Goal: Task Accomplishment & Management: Manage account settings

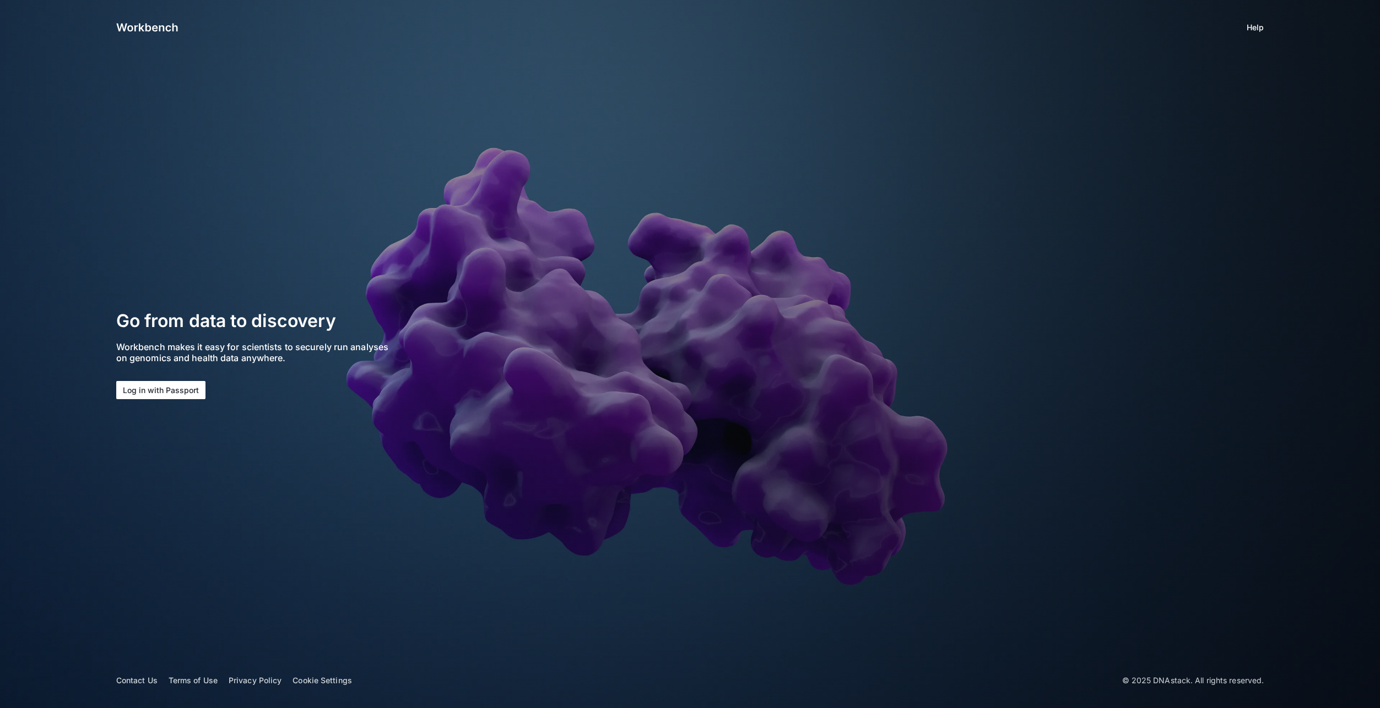
click at [179, 388] on button "Log in with Passport" at bounding box center [160, 390] width 89 height 18
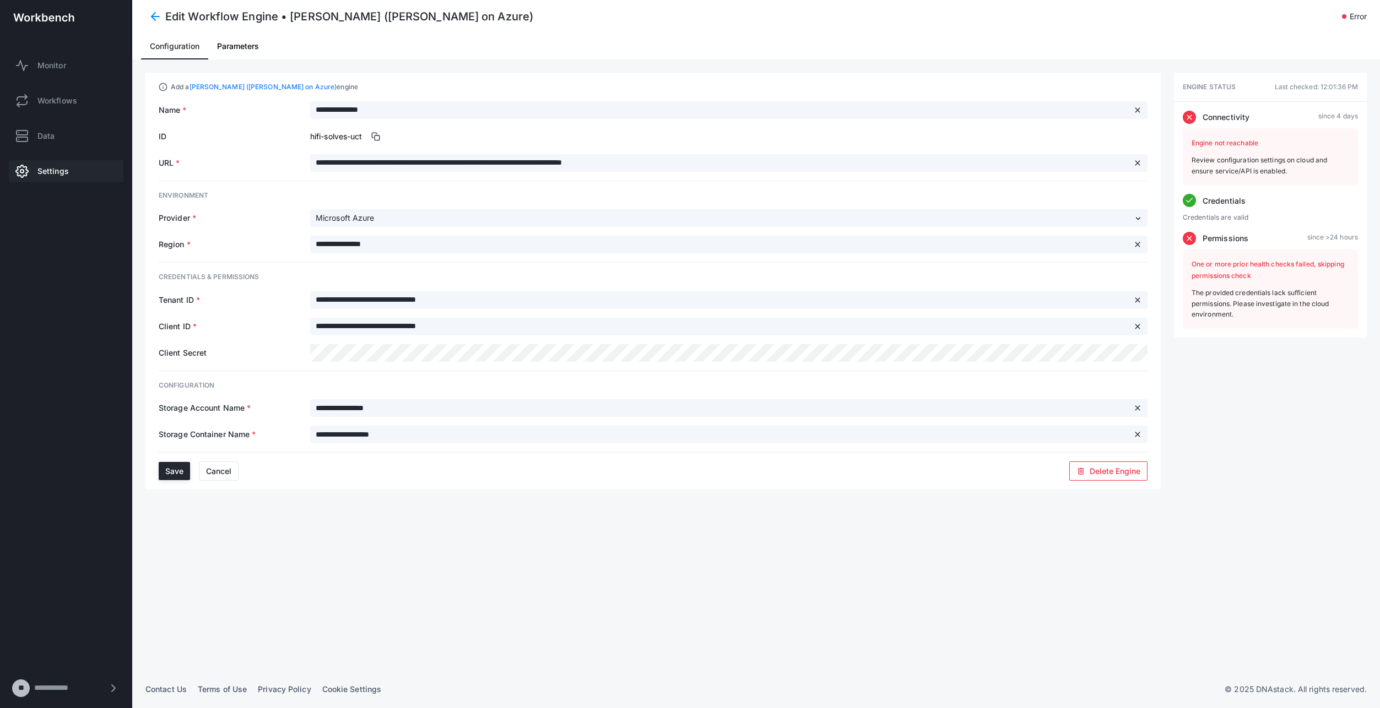
click at [250, 48] on span "Parameters" at bounding box center [238, 46] width 42 height 8
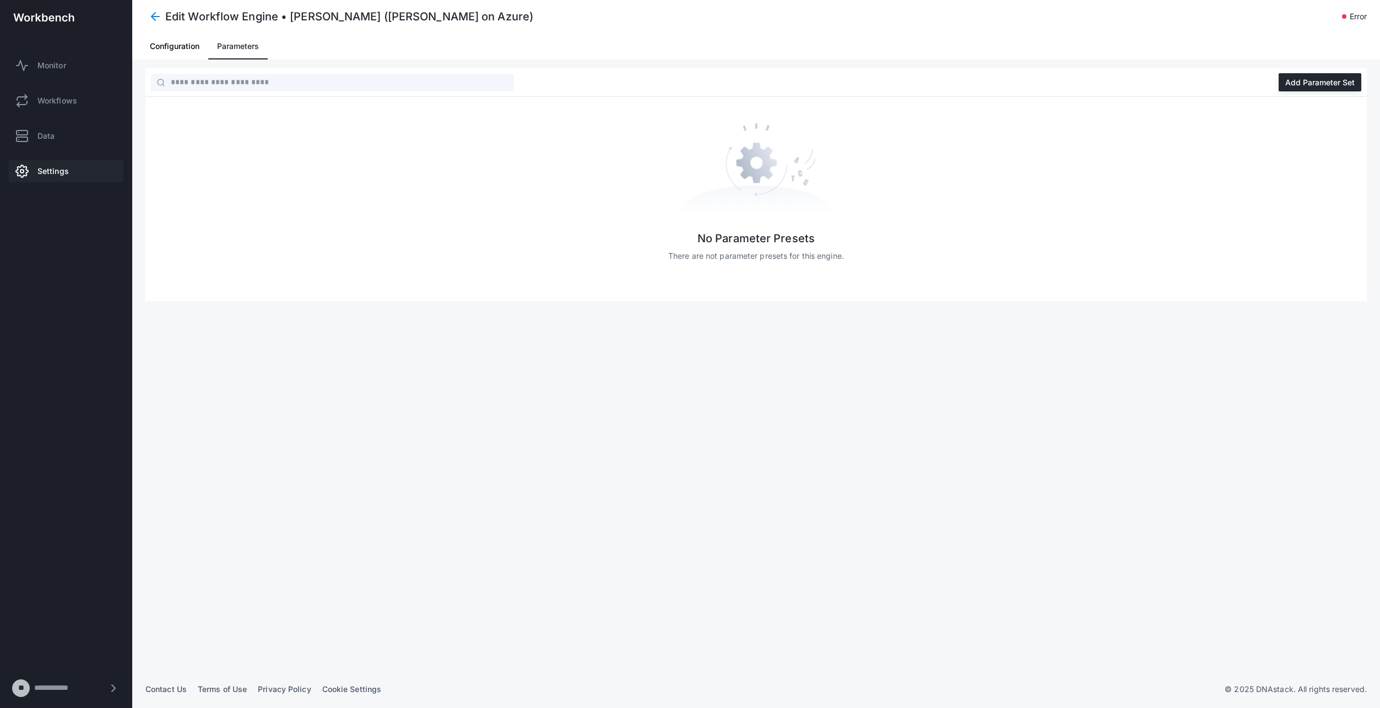
click at [191, 48] on span "Configuration" at bounding box center [175, 46] width 50 height 8
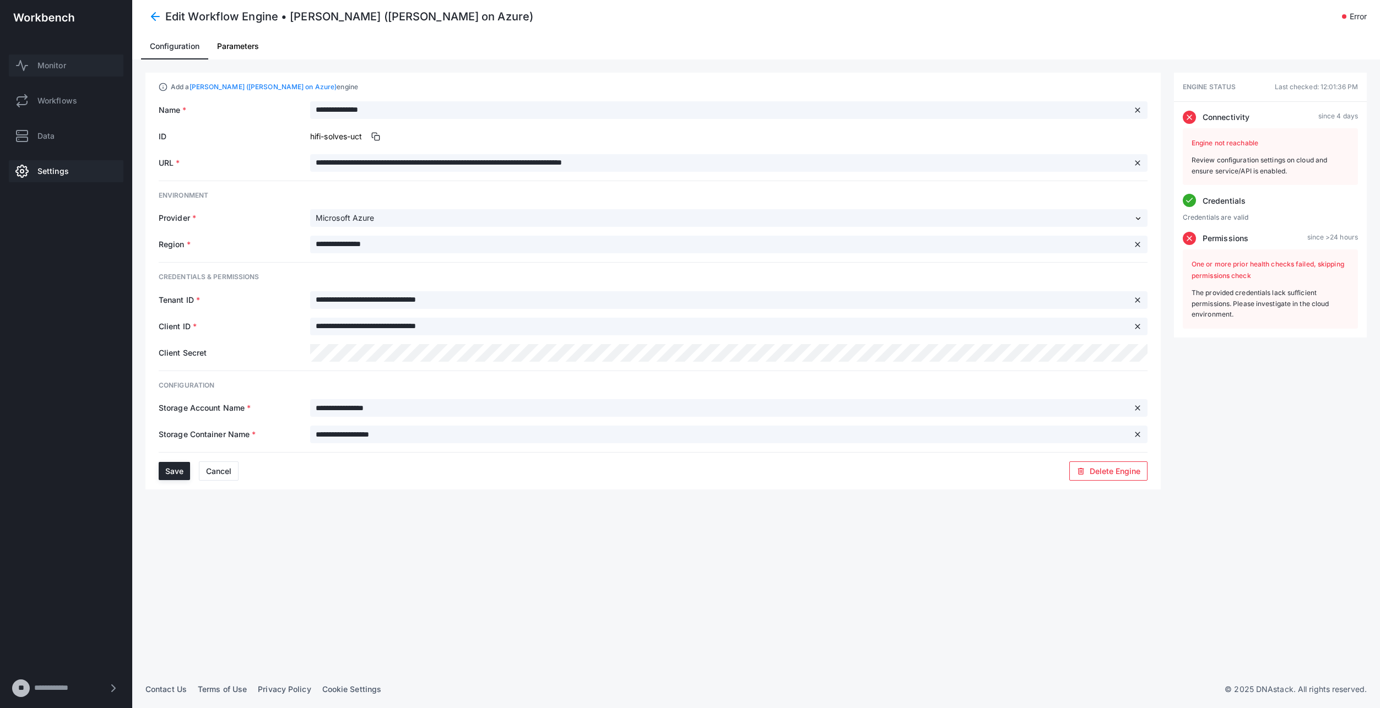
click at [69, 66] on link "Monitor" at bounding box center [66, 66] width 115 height 22
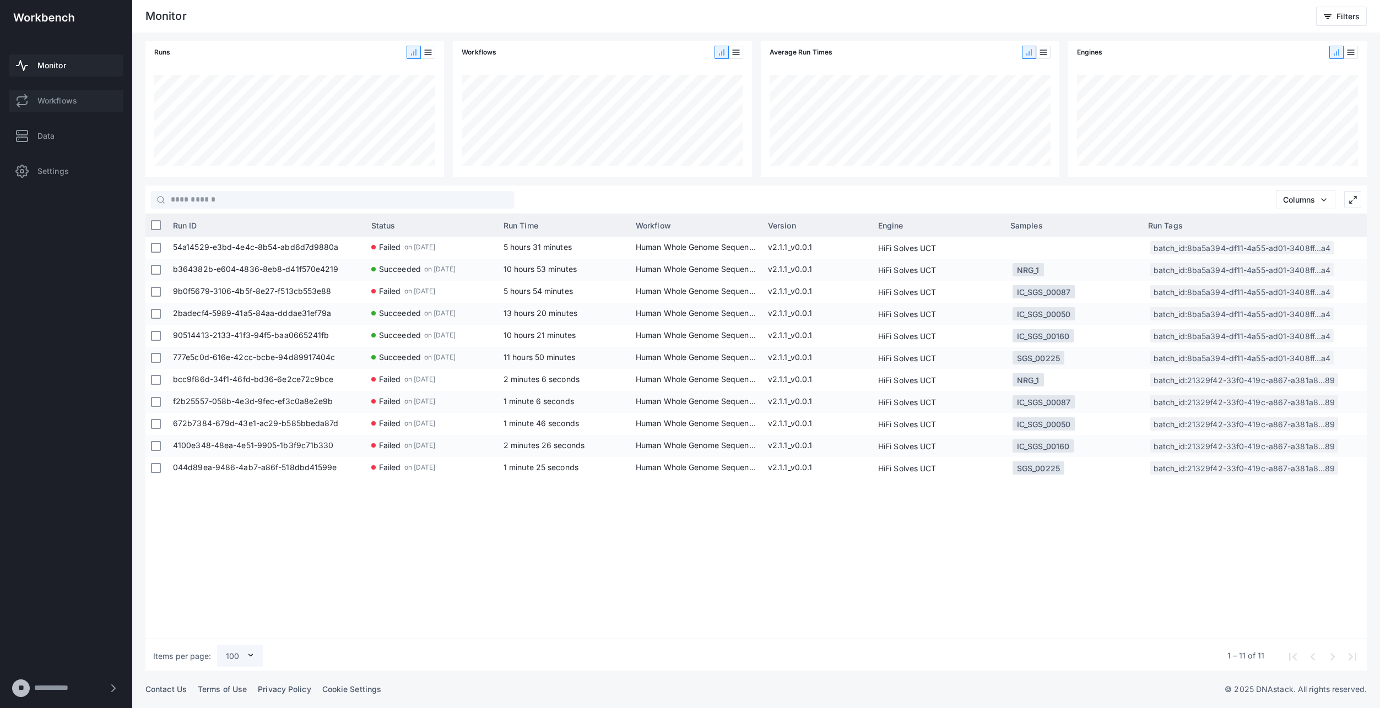
click at [63, 101] on span "Workflows" at bounding box center [57, 100] width 40 height 11
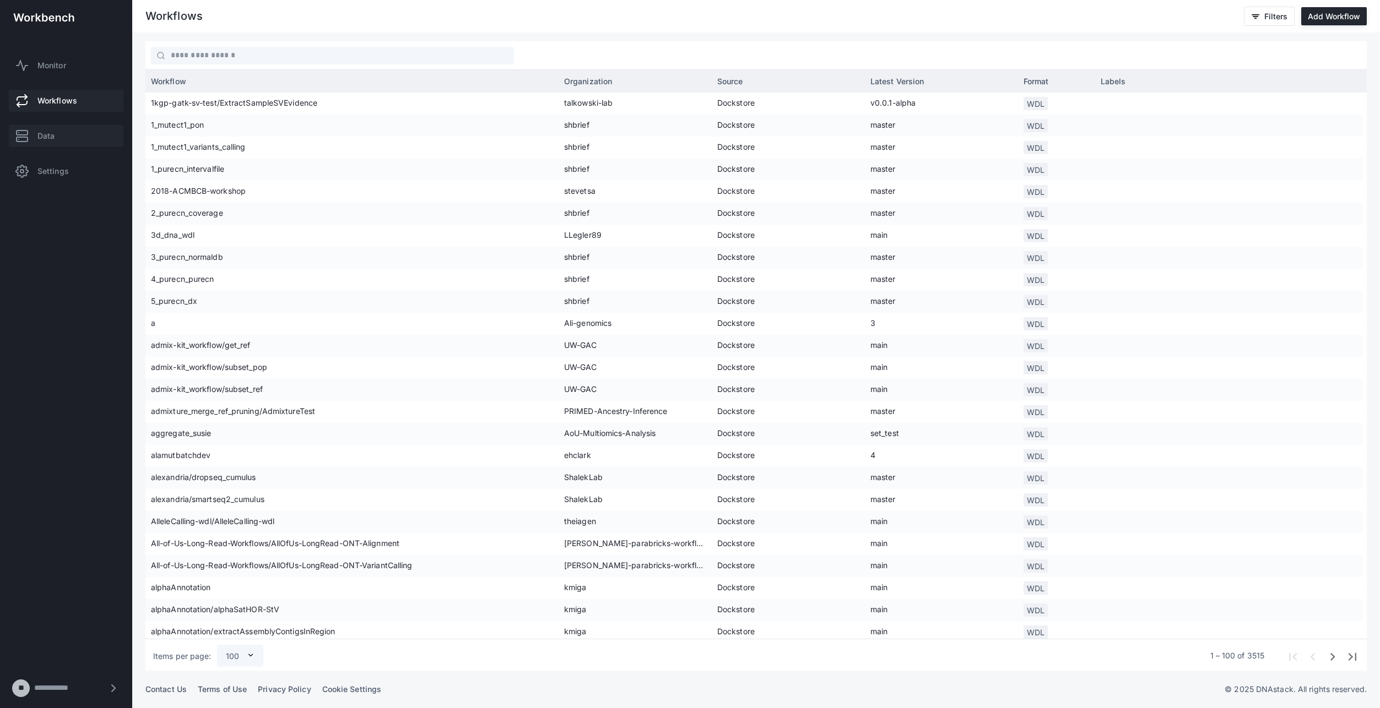
click at [51, 139] on span "Data" at bounding box center [45, 136] width 17 height 11
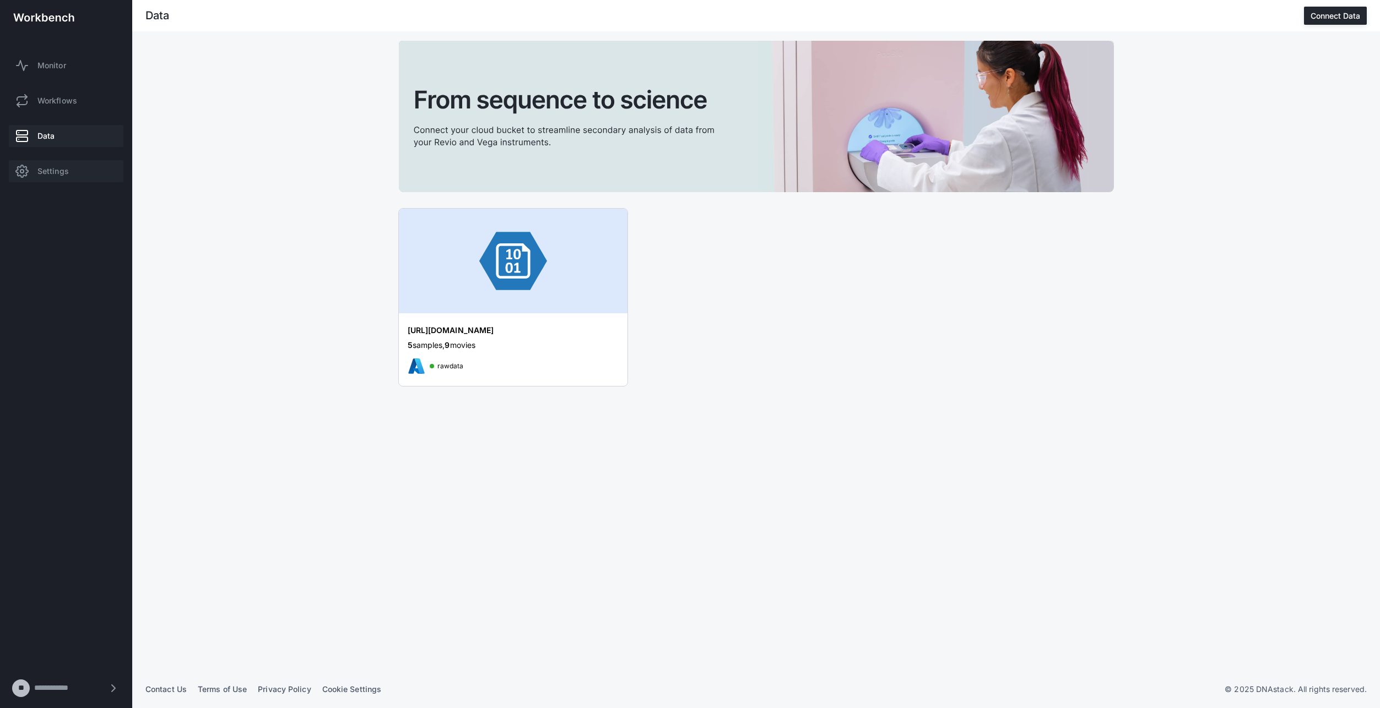
click at [47, 171] on span "Settings" at bounding box center [52, 171] width 31 height 11
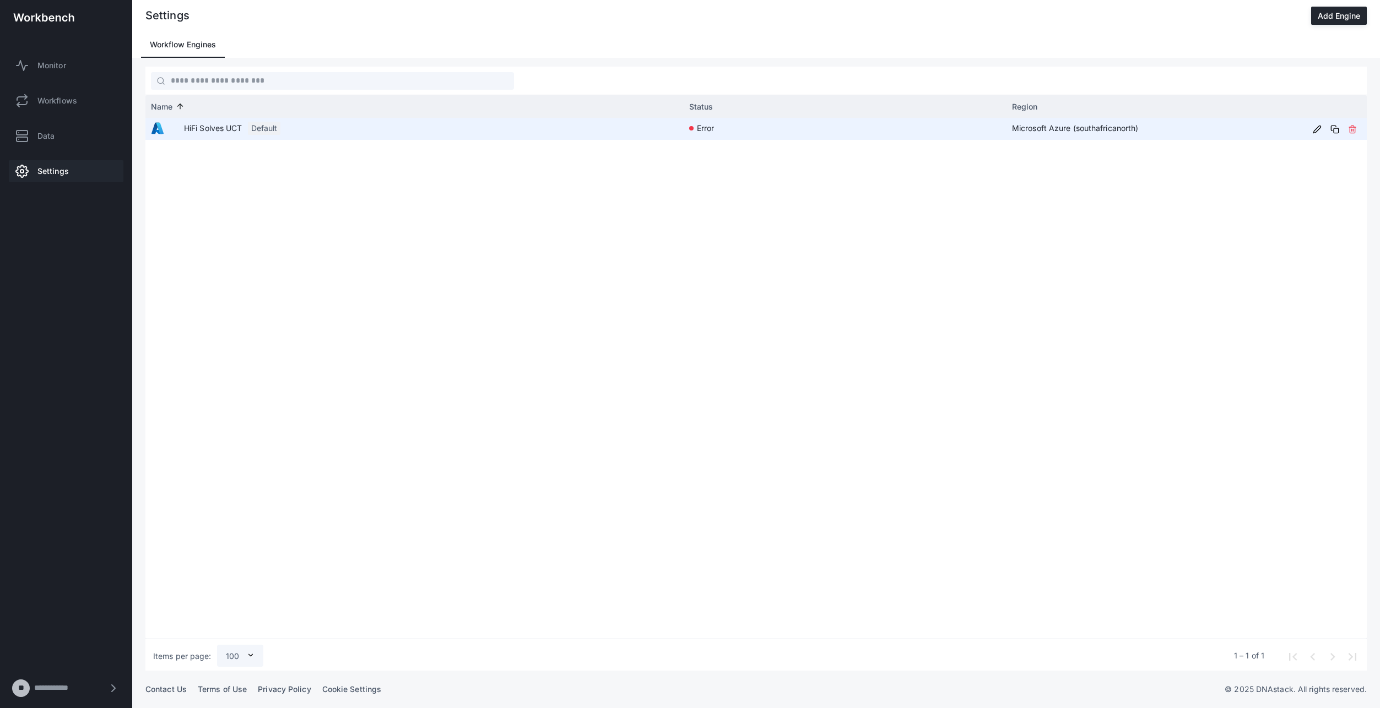
click at [739, 124] on app-engine-status-indicator "error" at bounding box center [845, 128] width 312 height 20
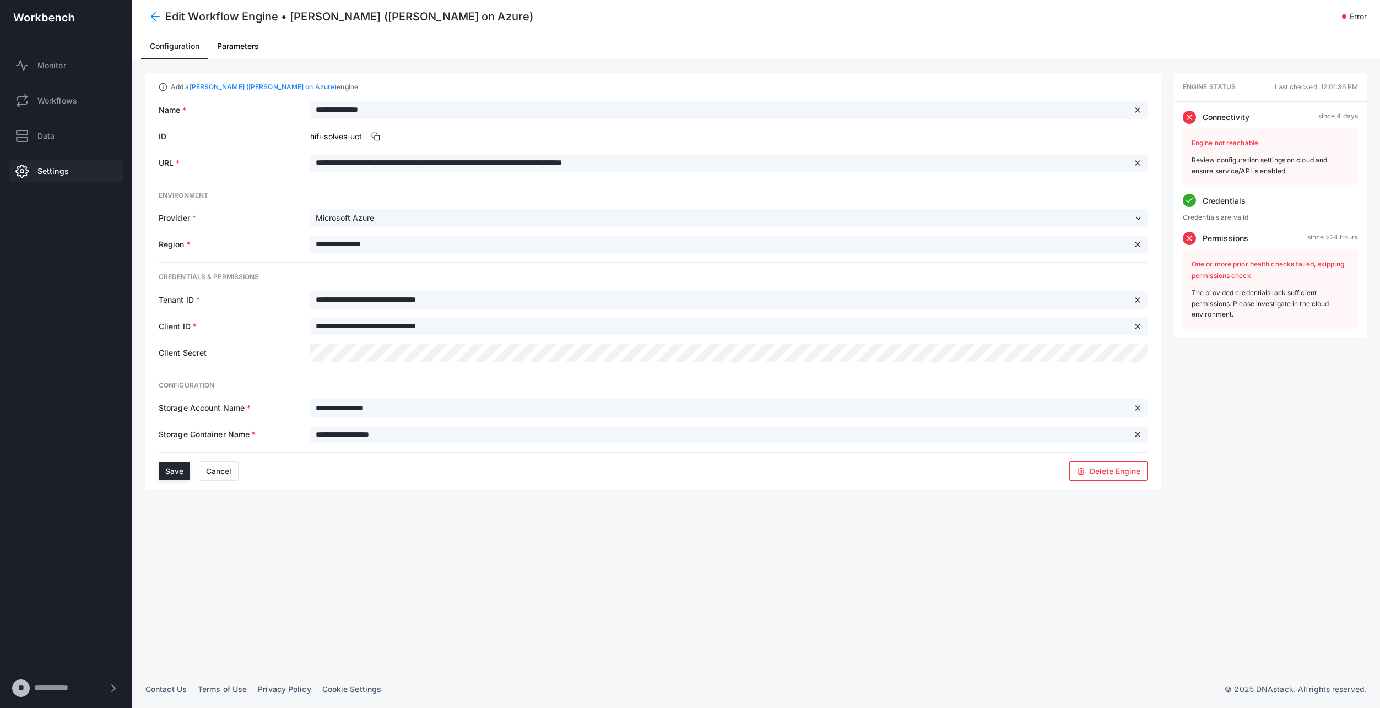
click at [425, 222] on div "Microsoft Azure" at bounding box center [721, 218] width 810 height 11
click at [1140, 219] on div at bounding box center [1138, 218] width 8 height 13
click at [252, 48] on span "Parameters" at bounding box center [238, 46] width 42 height 8
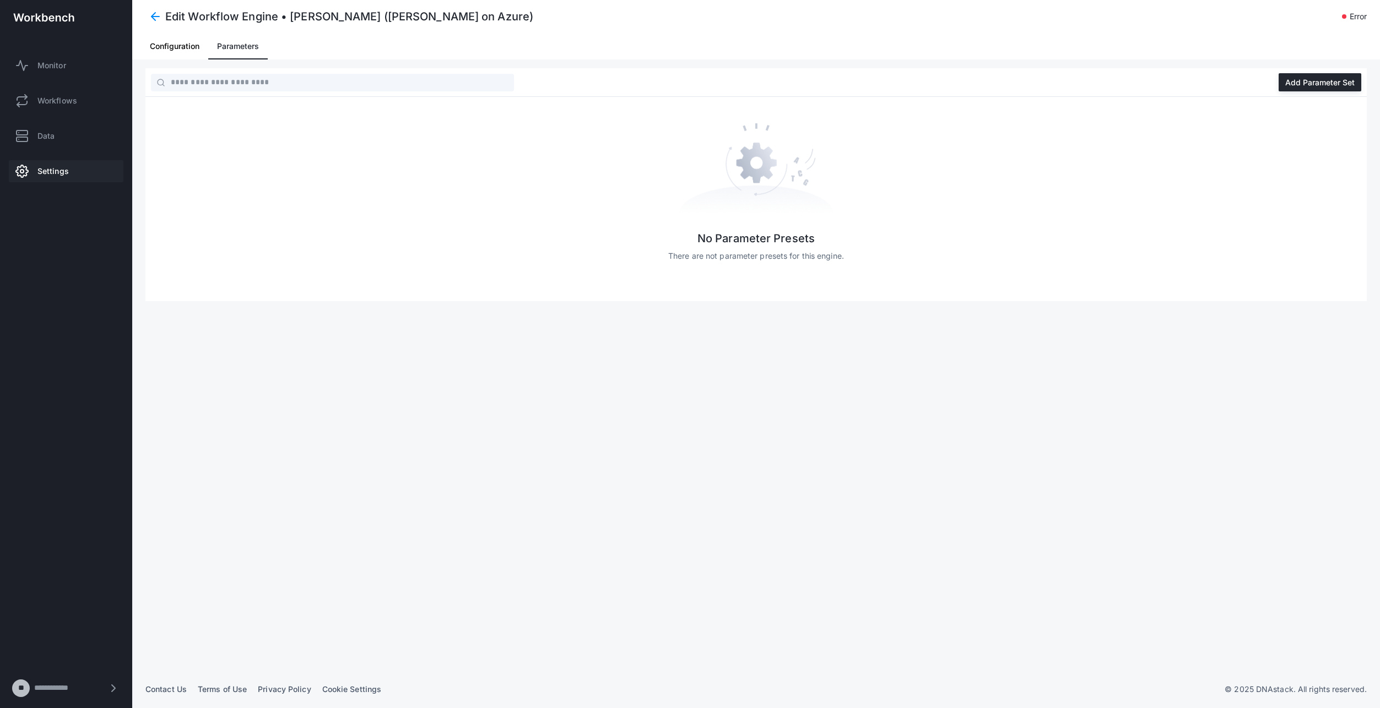
click at [178, 42] on span "Configuration" at bounding box center [175, 46] width 50 height 8
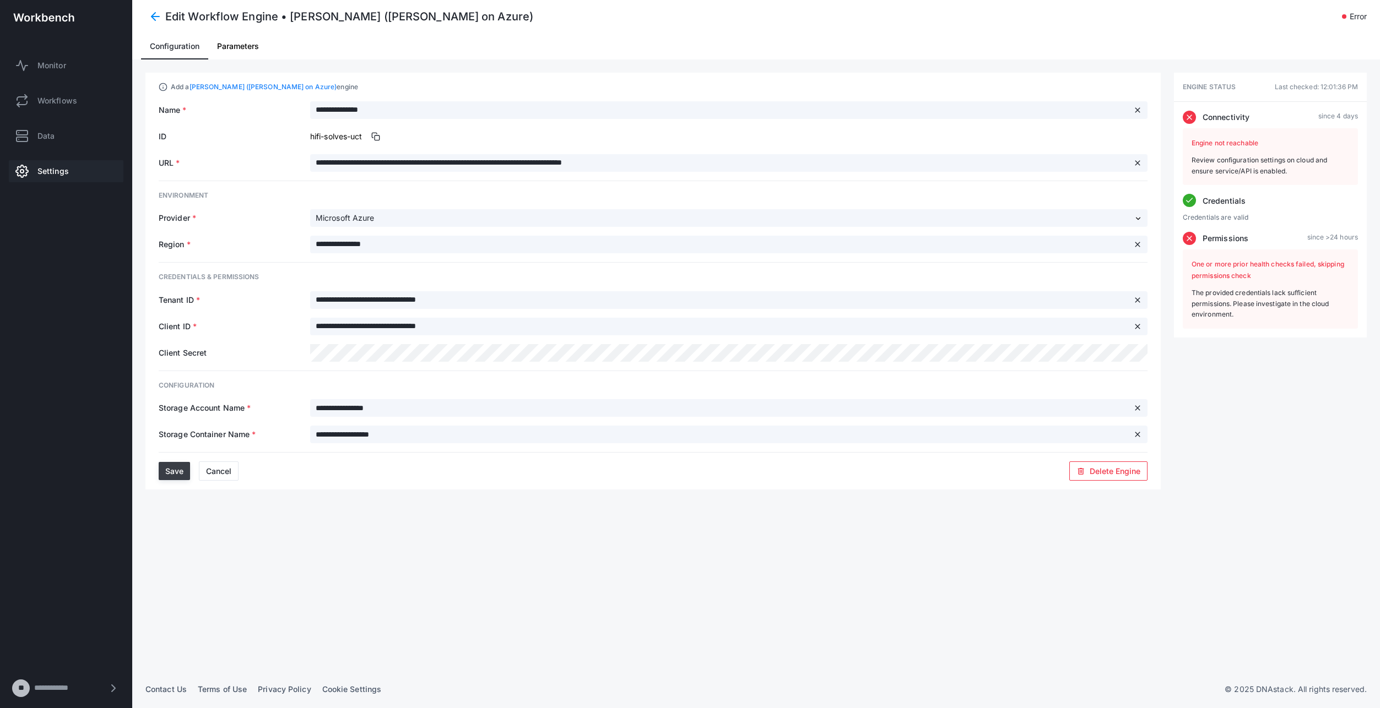
click at [177, 473] on span "Save" at bounding box center [174, 471] width 18 height 9
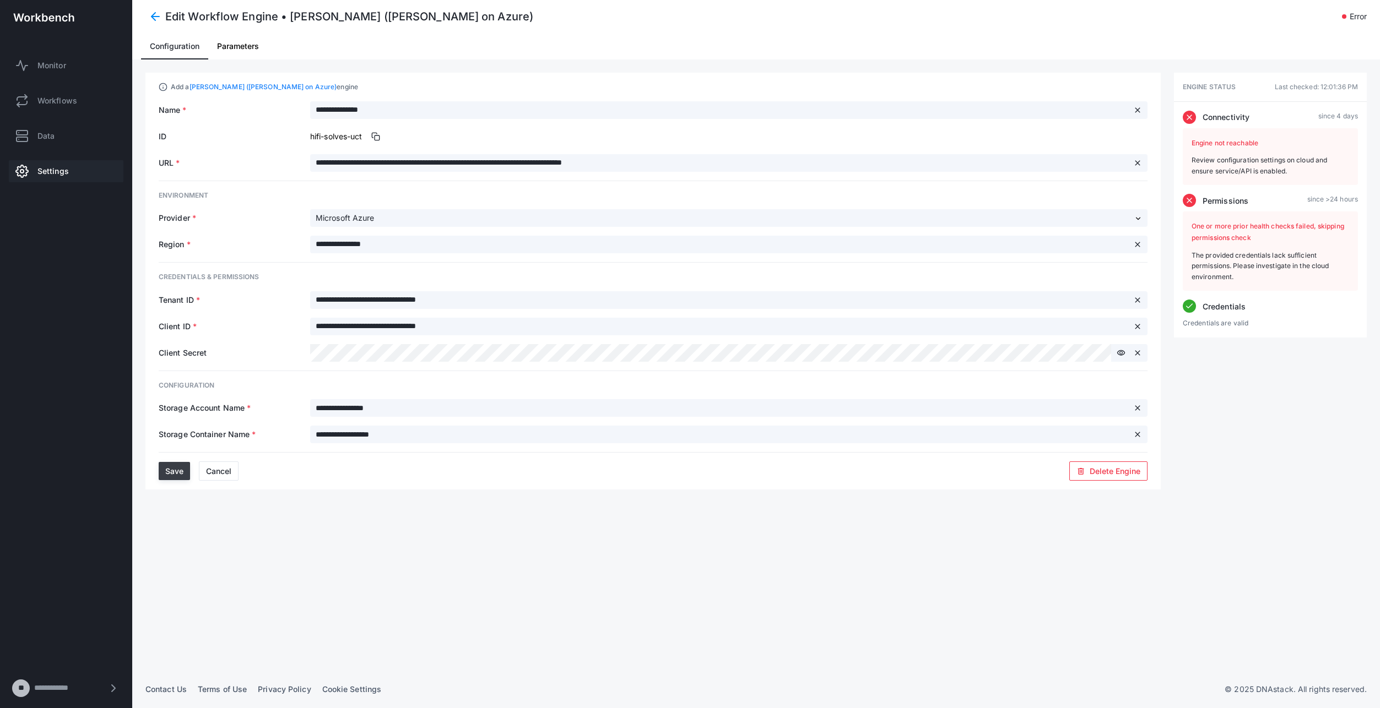
click at [174, 471] on span "Save" at bounding box center [174, 471] width 18 height 9
click at [773, 17] on div "Edit Workflow Engine • [PERSON_NAME] ([PERSON_NAME] on Azure) error" at bounding box center [765, 16] width 1201 height 15
click at [165, 473] on button "Save" at bounding box center [174, 471] width 31 height 18
